Goal: Information Seeking & Learning: Find specific fact

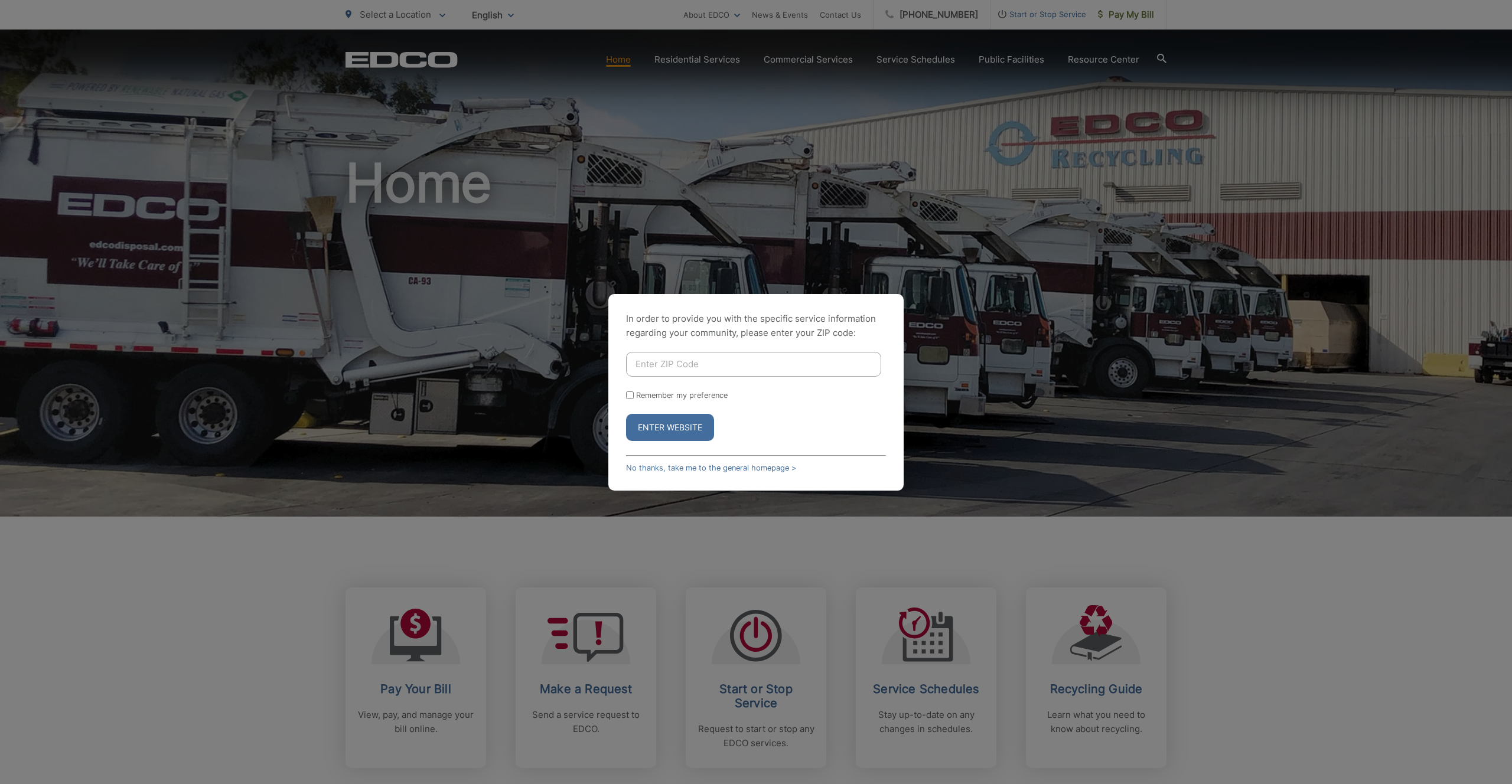
click at [732, 377] on form "Remember my preference Enter Website" at bounding box center [755, 397] width 260 height 89
click at [736, 367] on input "Enter ZIP Code" at bounding box center [753, 364] width 255 height 25
type input "92109"
click at [678, 419] on button "Enter Website" at bounding box center [670, 427] width 88 height 27
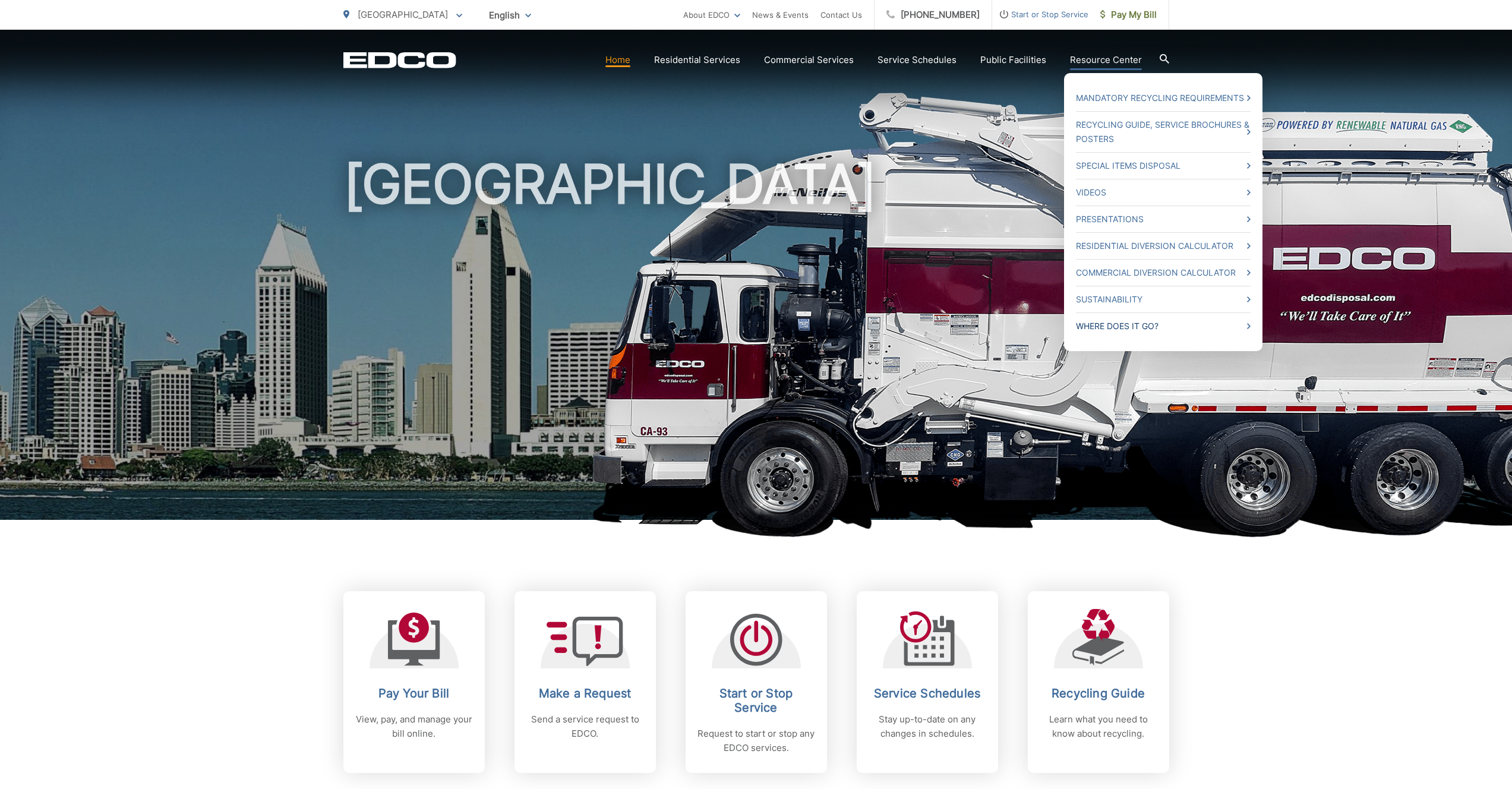
click at [1120, 329] on link "Where Does it Go?" at bounding box center [1164, 326] width 175 height 14
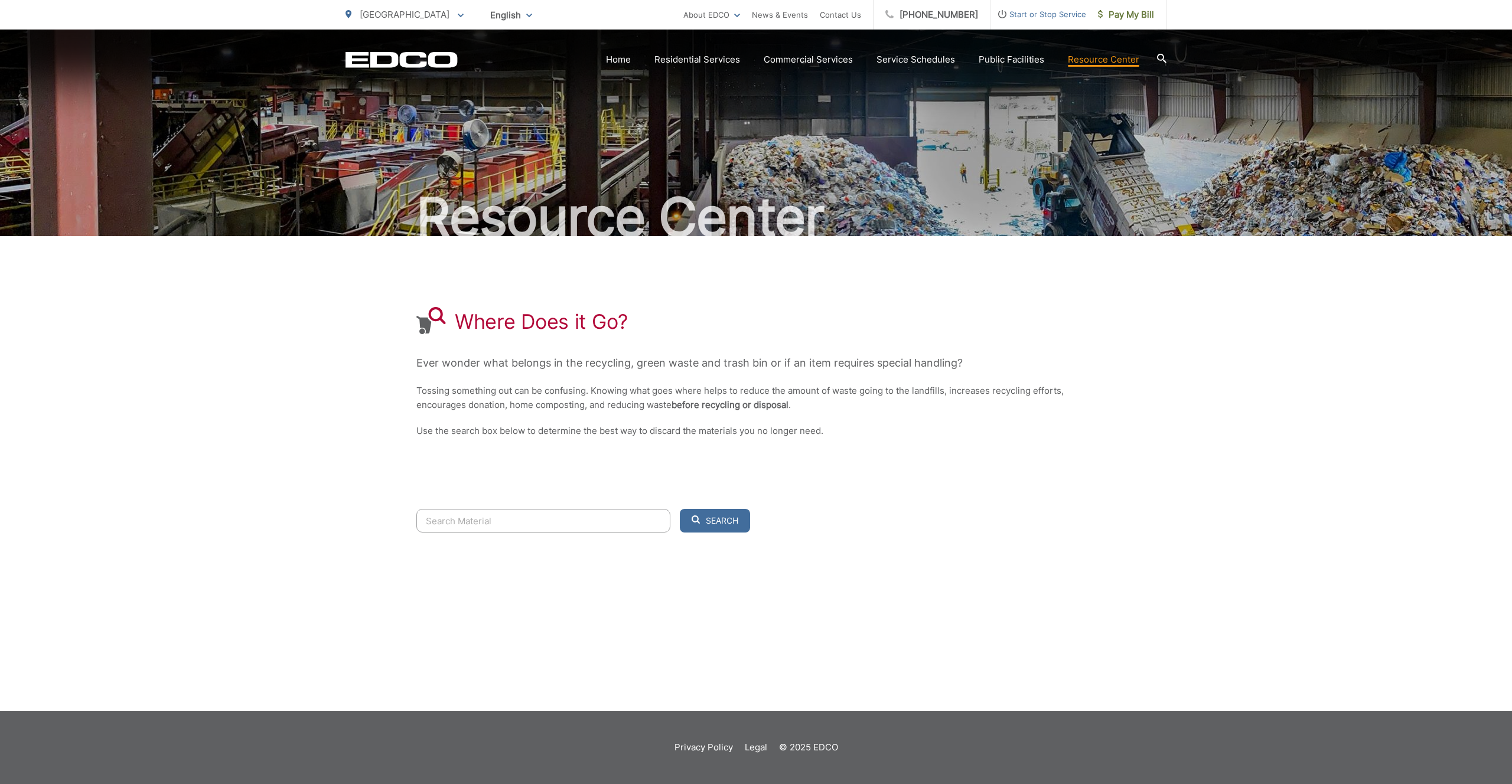
click at [560, 528] on input "Search" at bounding box center [544, 521] width 254 height 24
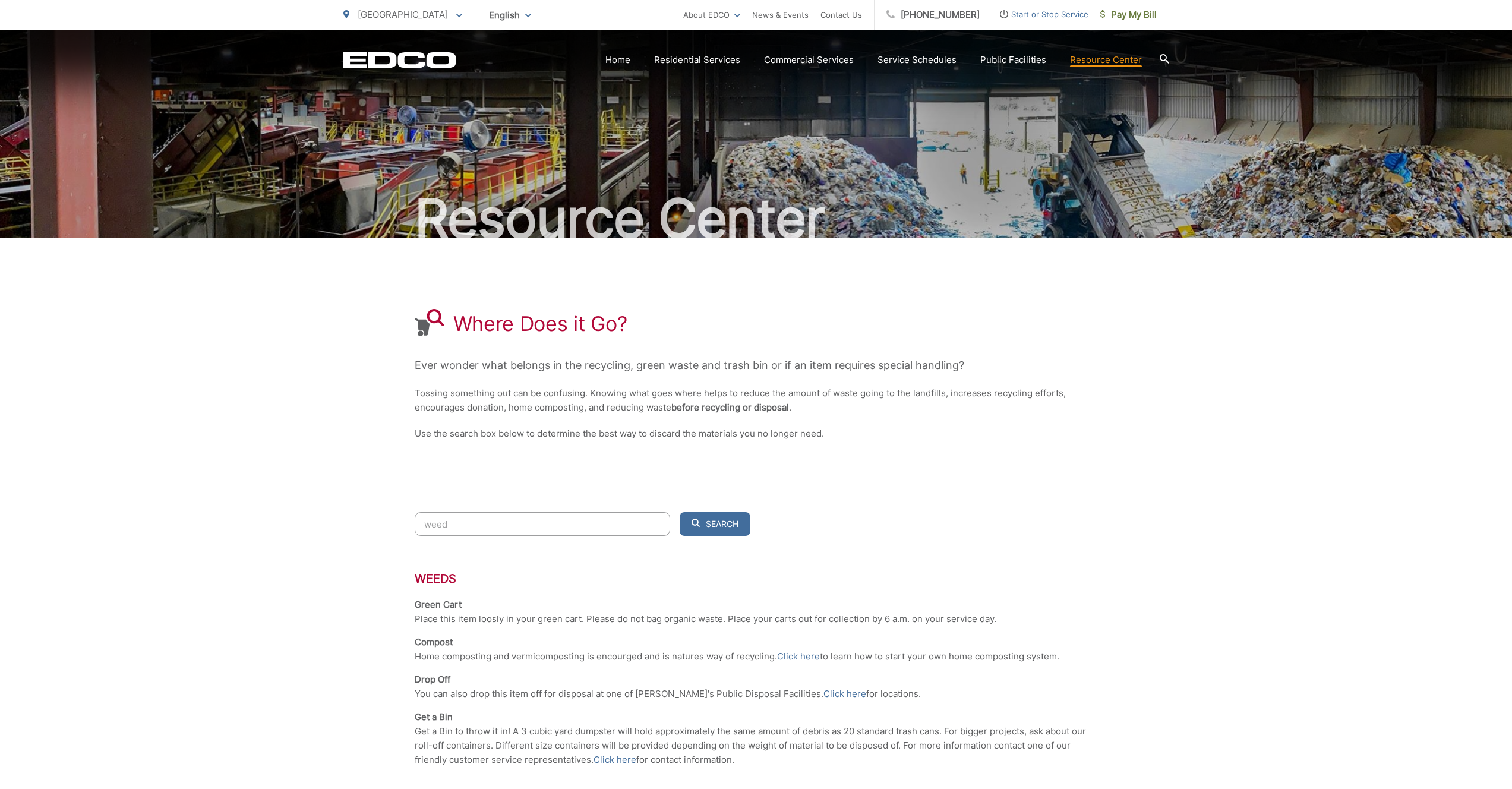
type input "weed"
click at [394, 25] on div "San Diego To change your zip code, enter it below and press change. Change Take…" at bounding box center [402, 15] width 119 height 30
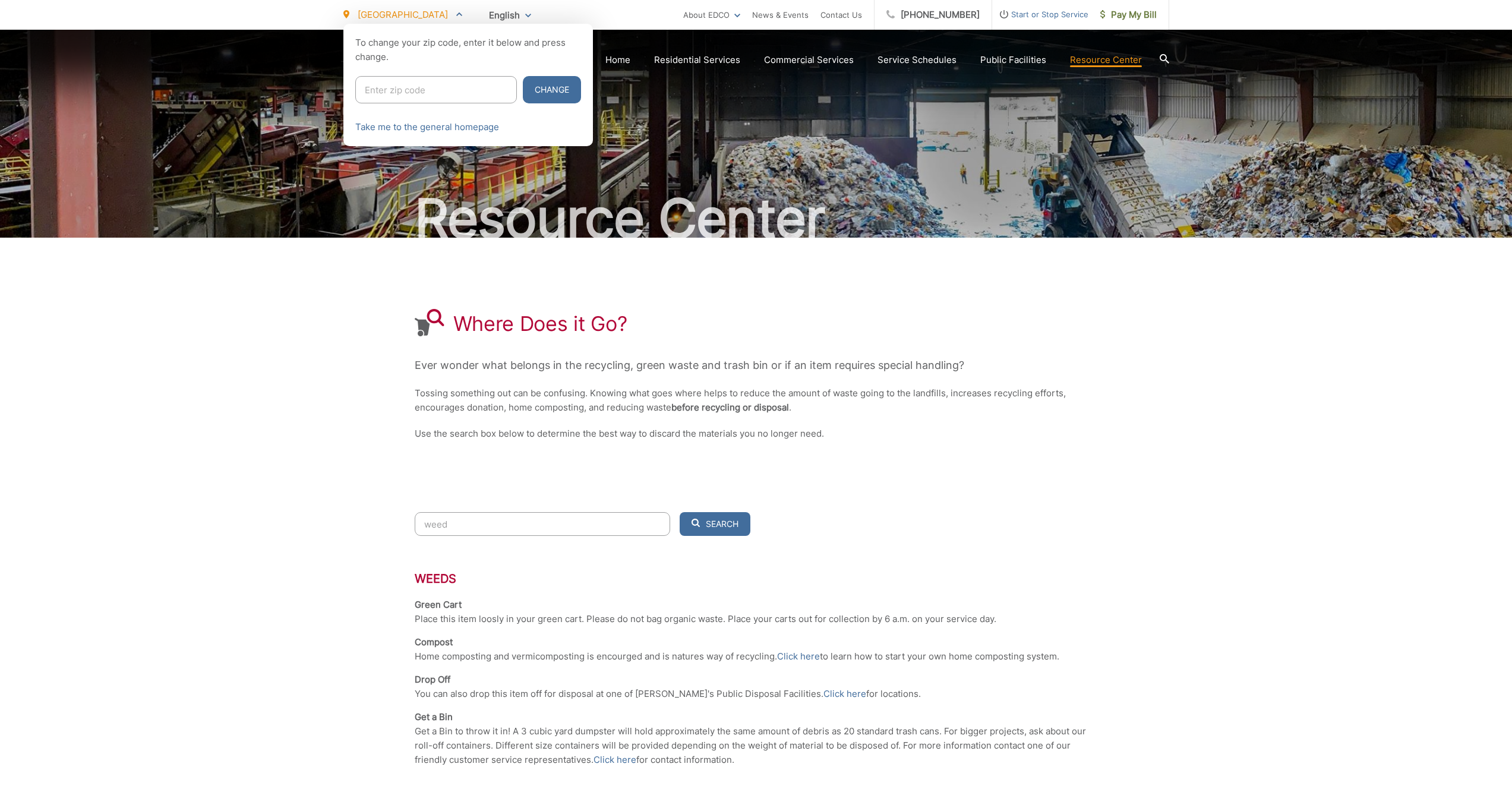
click at [412, 92] on input "Enter zip code" at bounding box center [436, 89] width 162 height 28
type input "92026"
click at [523, 100] on button "Change" at bounding box center [552, 89] width 58 height 28
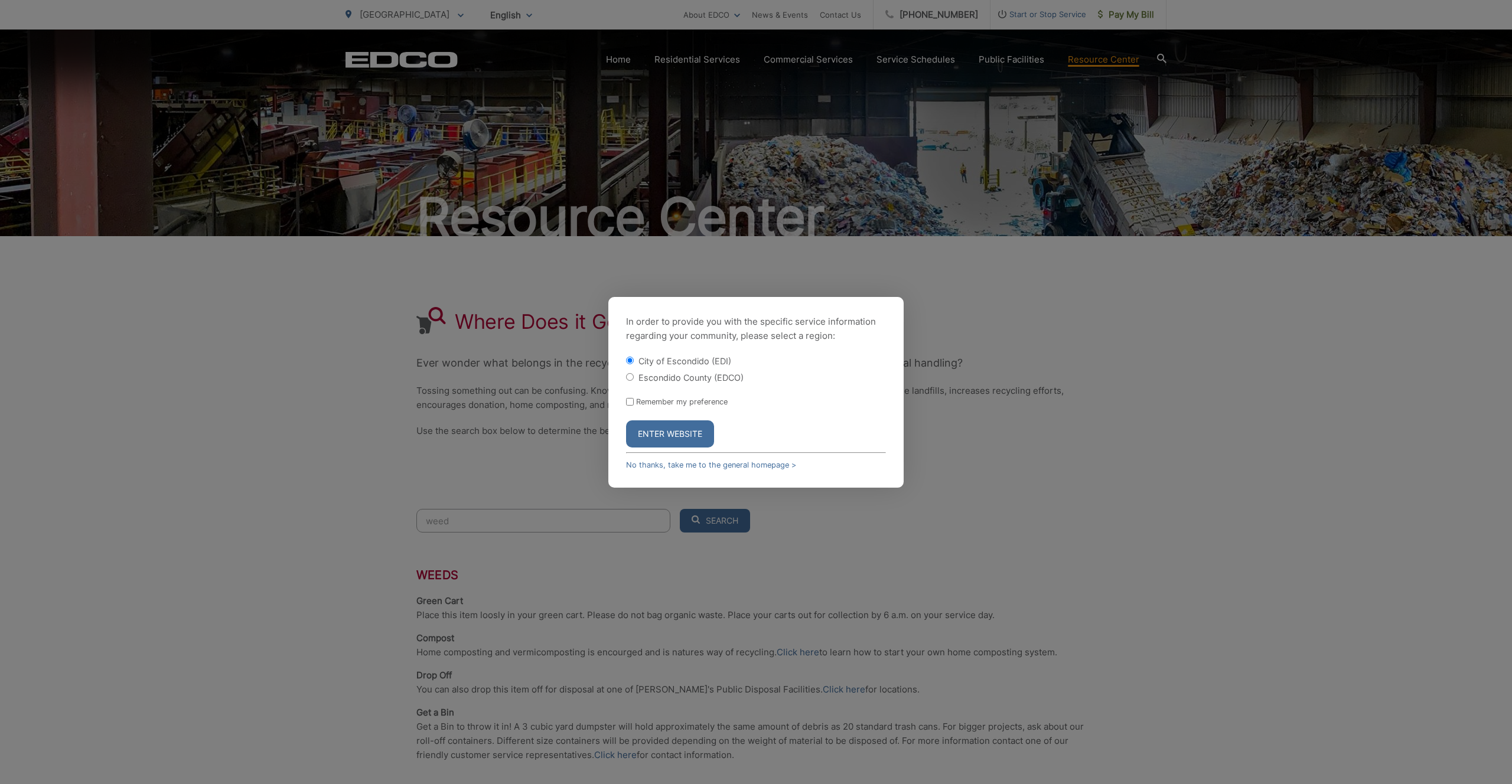
click at [671, 433] on button "Enter Website" at bounding box center [670, 434] width 88 height 27
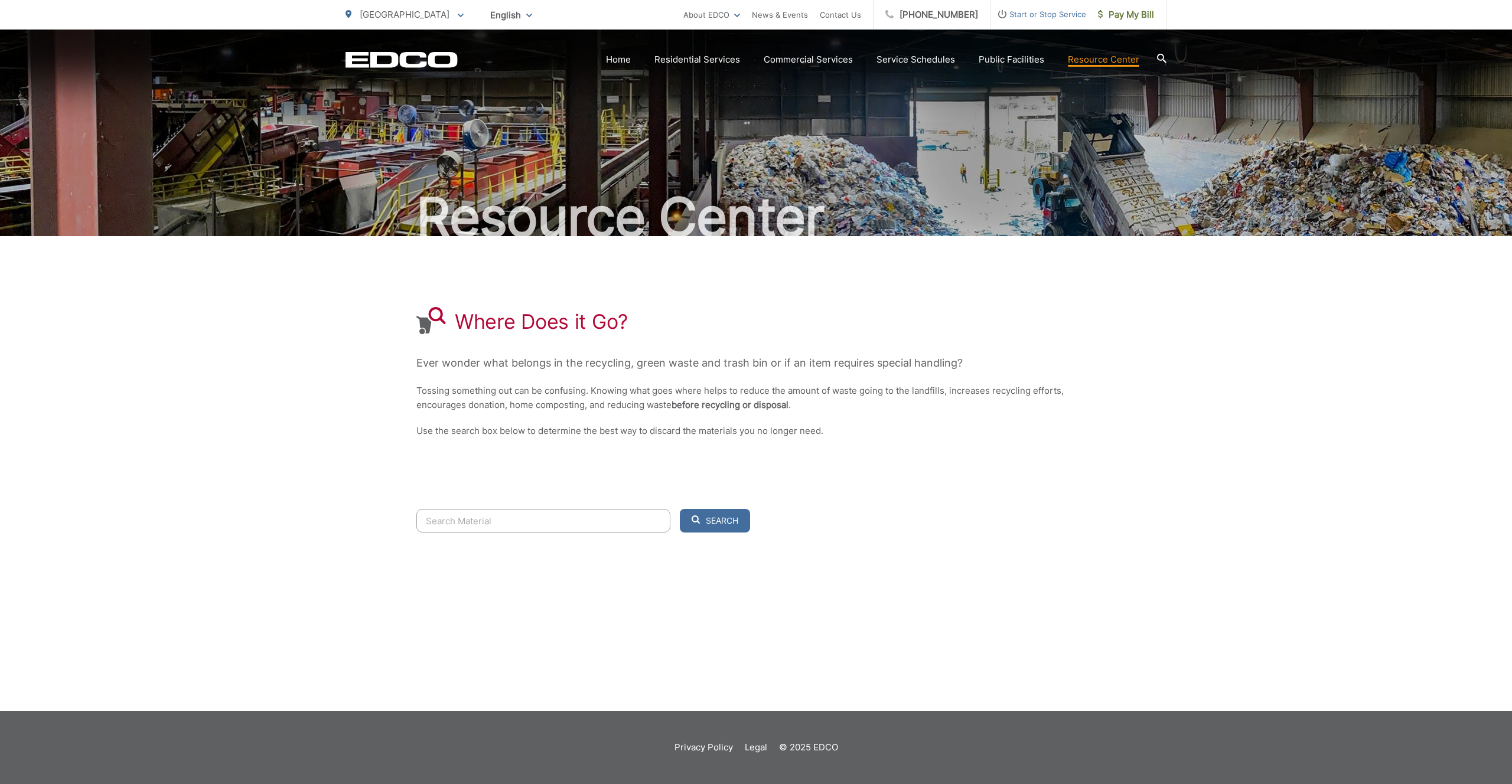
click at [486, 518] on input "Search" at bounding box center [544, 521] width 254 height 24
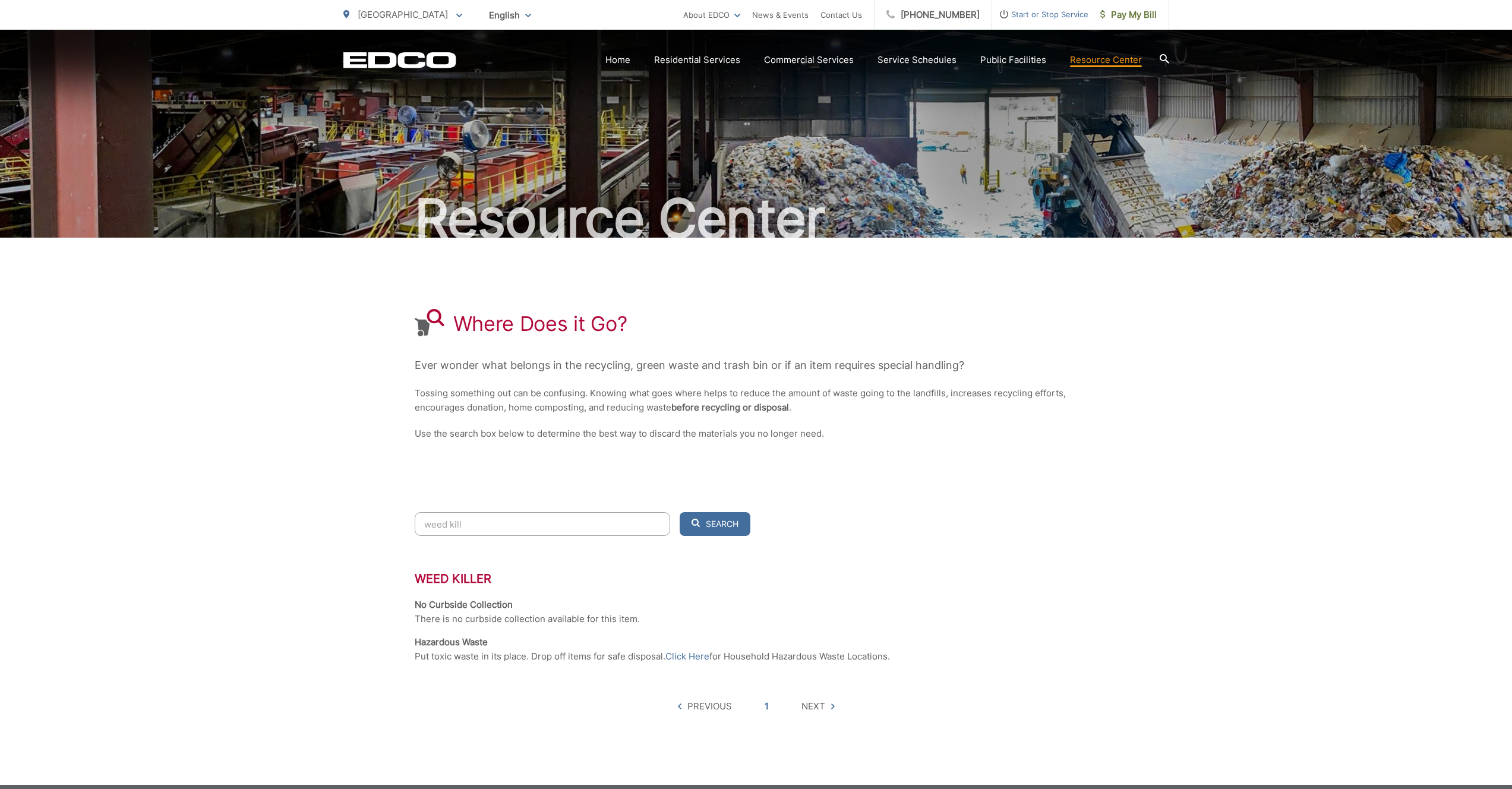
type input "weed kill"
click at [401, 16] on span "[GEOGRAPHIC_DATA]" at bounding box center [402, 15] width 90 height 12
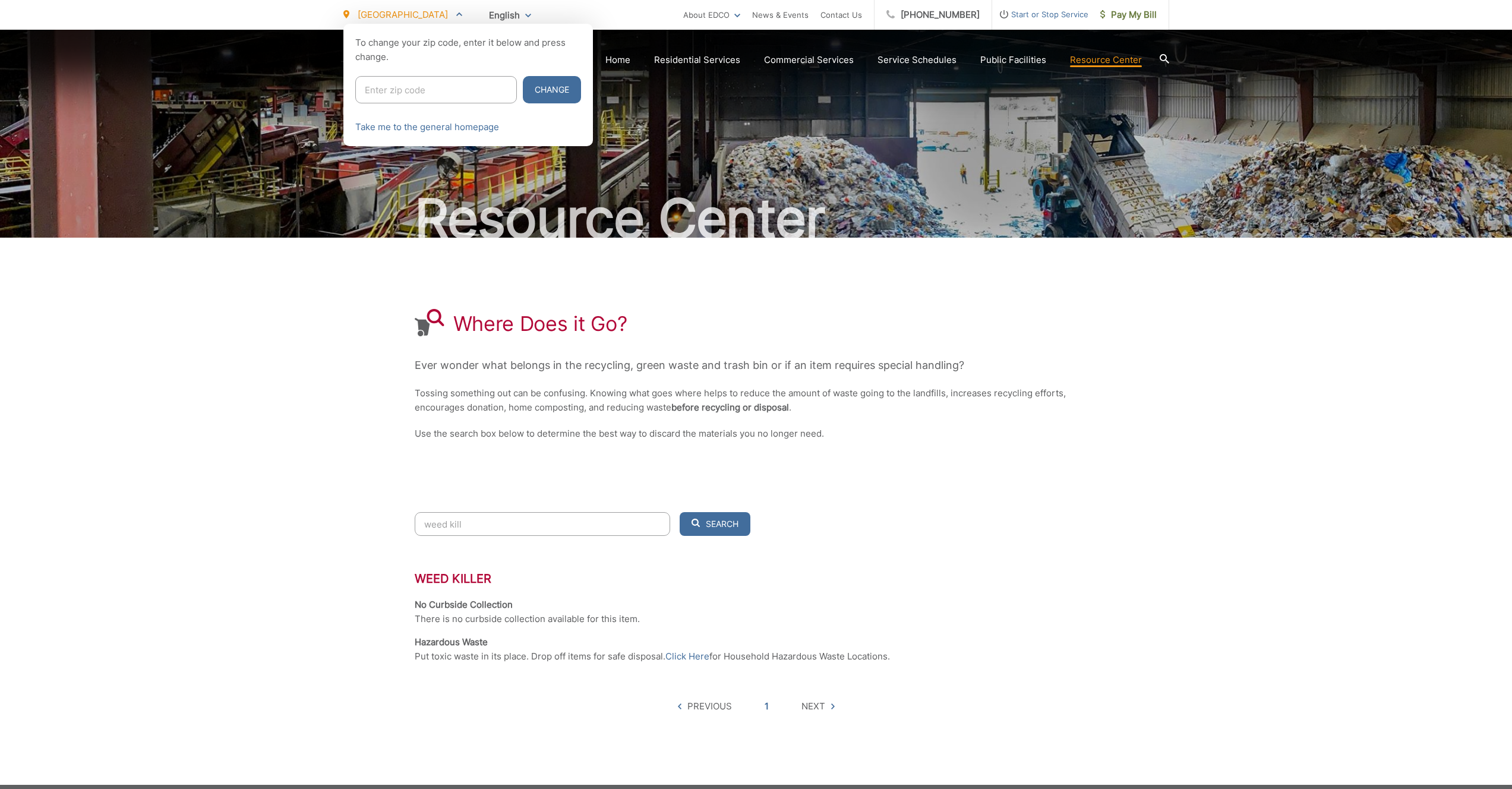
click at [414, 87] on input "Enter zip code" at bounding box center [436, 89] width 162 height 28
type input "92065"
click at [523, 76] on button "Change" at bounding box center [552, 89] width 58 height 28
